Goal: Answer question/provide support: Participate in discussion

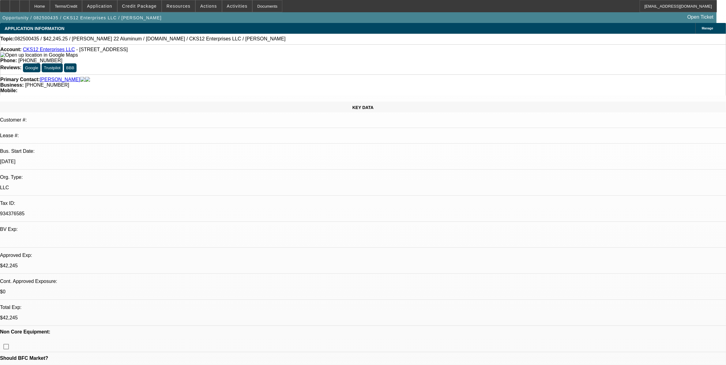
select select "0"
select select "2"
select select "0.1"
select select "0"
select select "2"
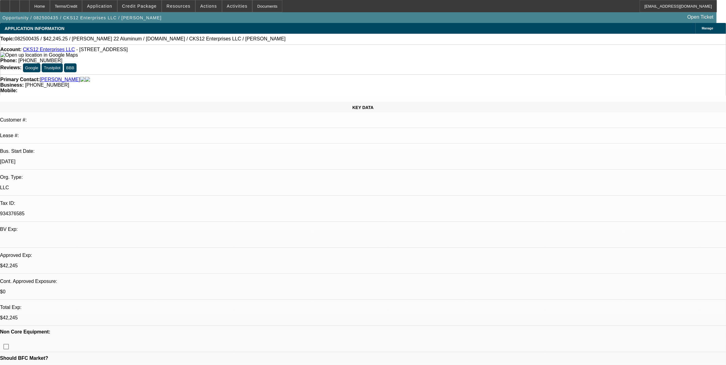
select select "0.1"
select select "0"
select select "2"
select select "0.1"
select select "0"
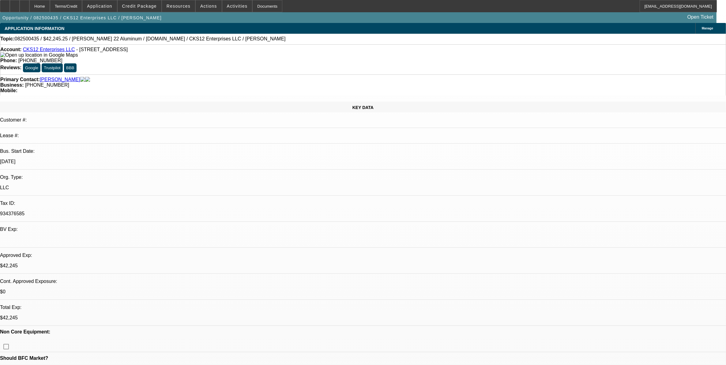
select select "2"
select select "0.1"
select select "1"
select select "2"
select select "4"
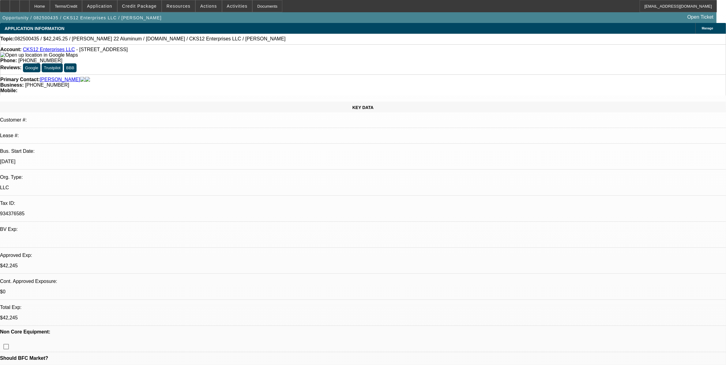
select select "1"
select select "2"
select select "4"
select select "1"
select select "2"
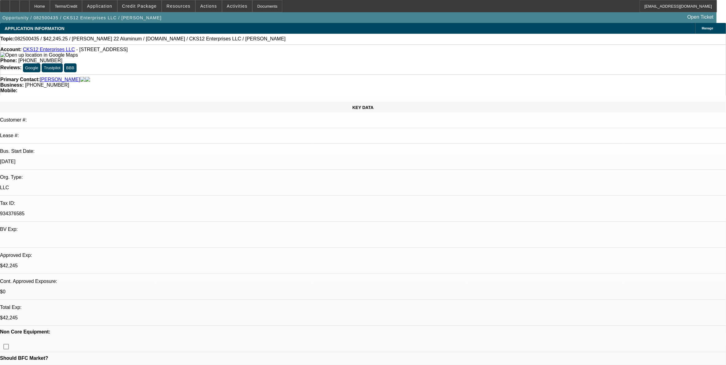
select select "4"
select select "1"
select select "2"
select select "4"
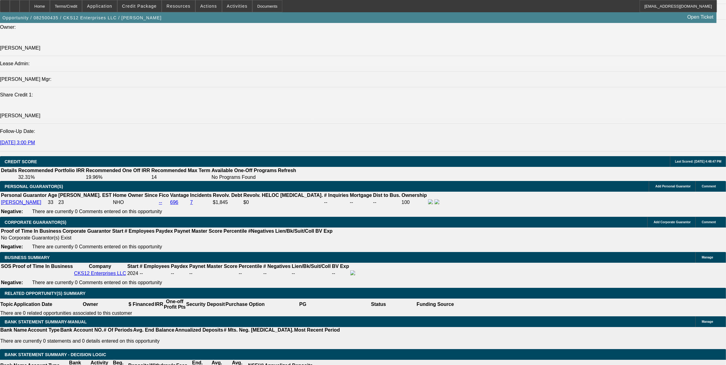
scroll to position [842, 0]
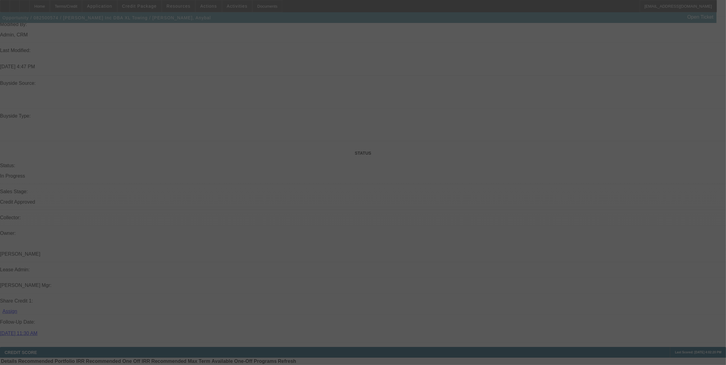
scroll to position [648, 0]
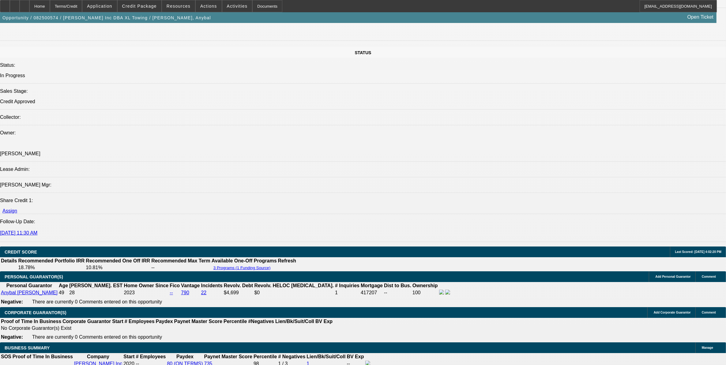
select select "0"
select select "0.15"
select select "0"
select select "0.15"
select select "0"
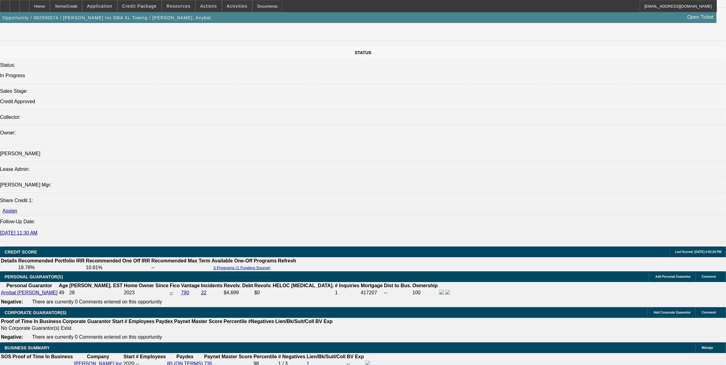
select select "0.15"
select select "0"
select select "0.15"
select select "1"
select select "2"
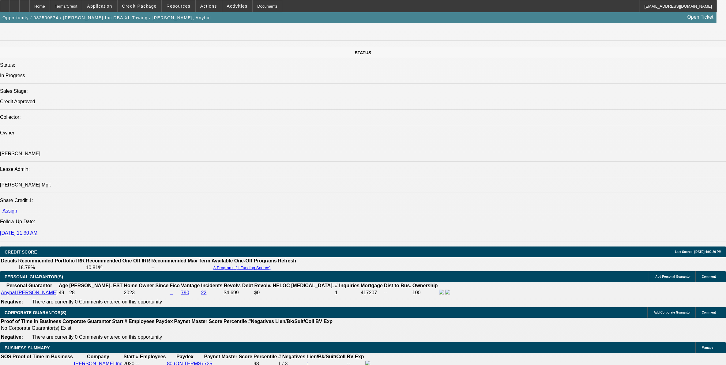
select select "16"
select select "1"
select select "2"
select select "16"
select select "1"
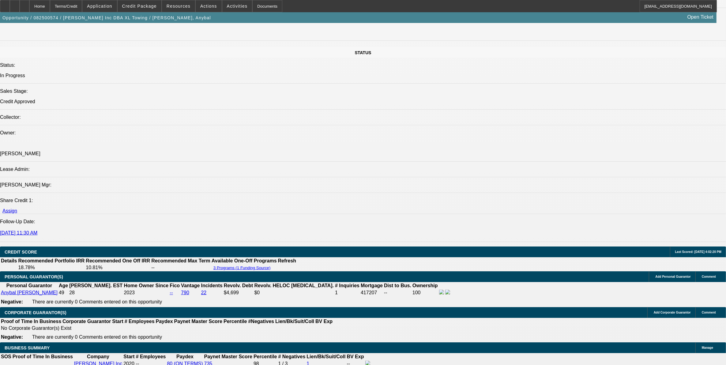
select select "2"
select select "4"
select select "1"
select select "2"
select select "4"
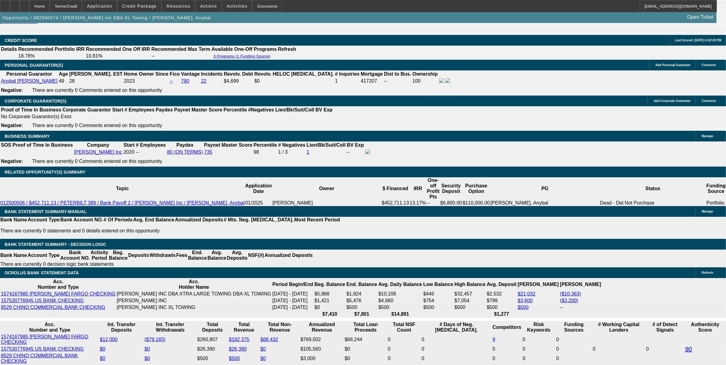
scroll to position [877, 0]
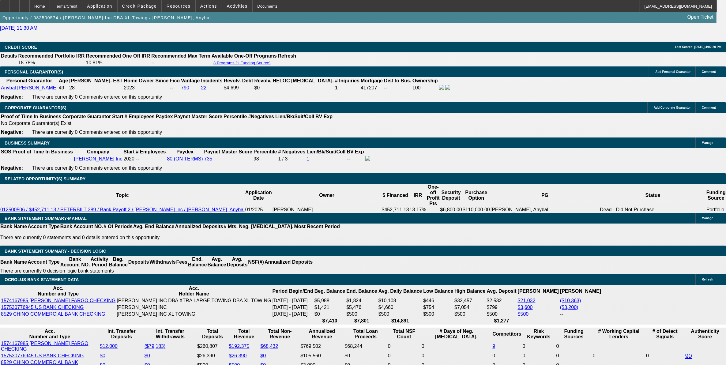
scroll to position [839, 0]
